Goal: Check status

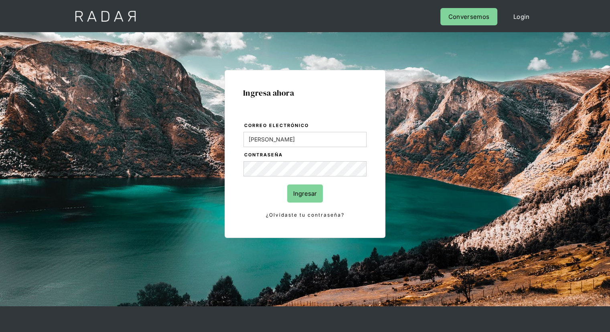
type input "[EMAIL_ADDRESS][PERSON_NAME][DOMAIN_NAME]"
click at [302, 201] on input "Ingresar" at bounding box center [305, 193] width 36 height 18
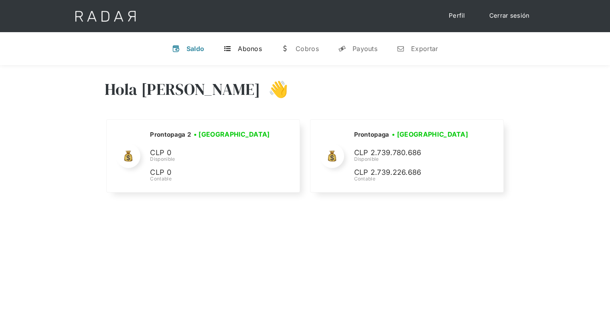
click at [242, 46] on div "Abonos" at bounding box center [250, 49] width 24 height 8
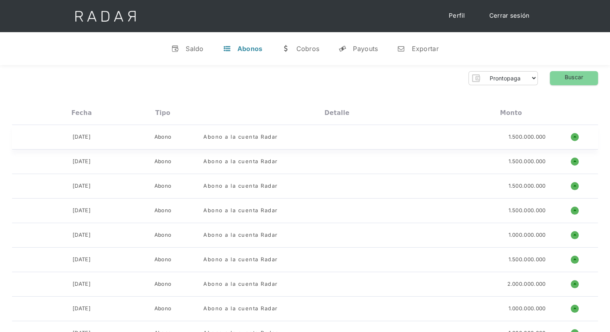
drag, startPoint x: 68, startPoint y: 134, endPoint x: 104, endPoint y: 133, distance: 36.5
click at [104, 133] on div "15-08-2025" at bounding box center [81, 137] width 81 height 8
click at [185, 51] on link "v Saldo" at bounding box center [187, 48] width 45 height 21
